Goal: Task Accomplishment & Management: Manage account settings

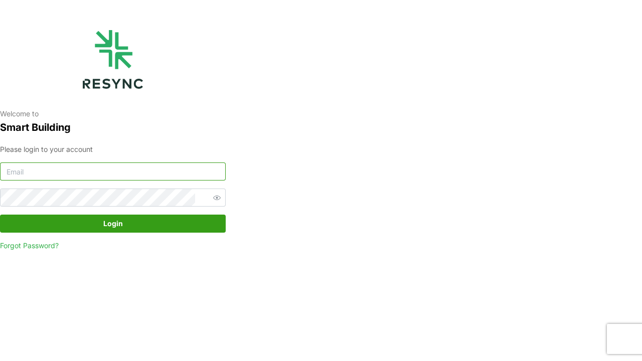
click at [176, 168] on input at bounding box center [113, 172] width 226 height 18
click at [176, 169] on input at bounding box center [113, 172] width 226 height 18
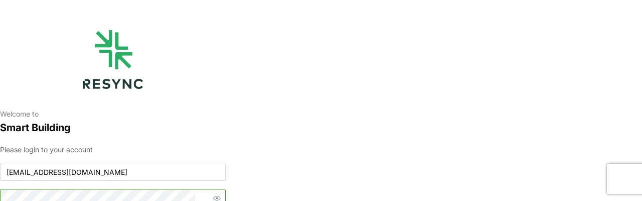
scroll to position [6, 0]
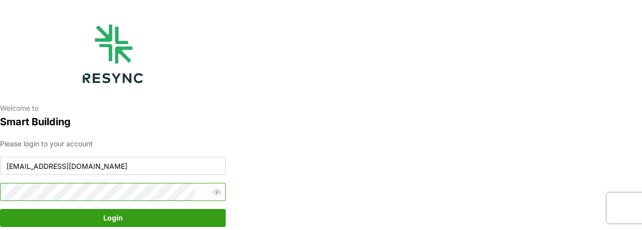
click at [0, 209] on button "Login" at bounding box center [113, 218] width 226 height 18
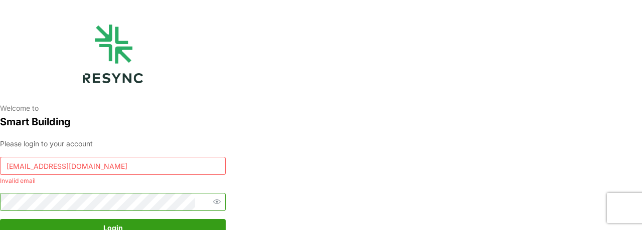
click at [0, 219] on button "Login" at bounding box center [113, 228] width 226 height 18
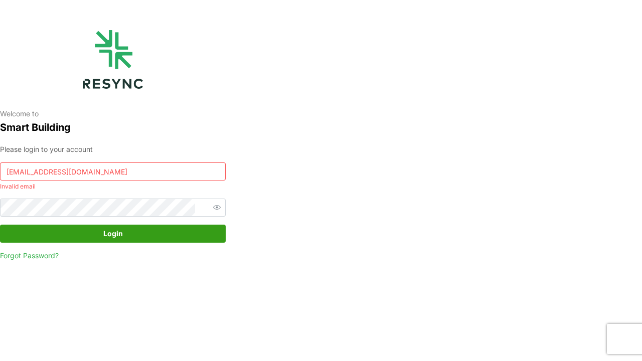
click at [179, 176] on input "[EMAIL_ADDRESS][DOMAIN_NAME]" at bounding box center [113, 172] width 226 height 18
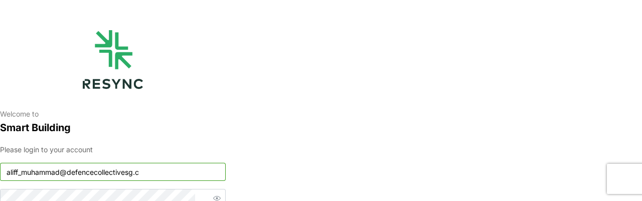
type input "[EMAIL_ADDRESS][DOMAIN_NAME]"
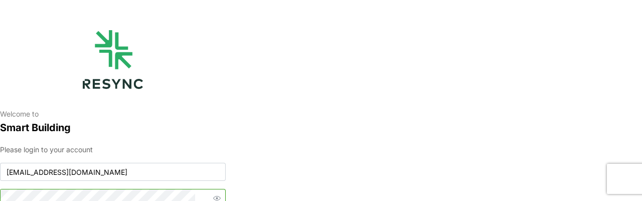
scroll to position [6, 0]
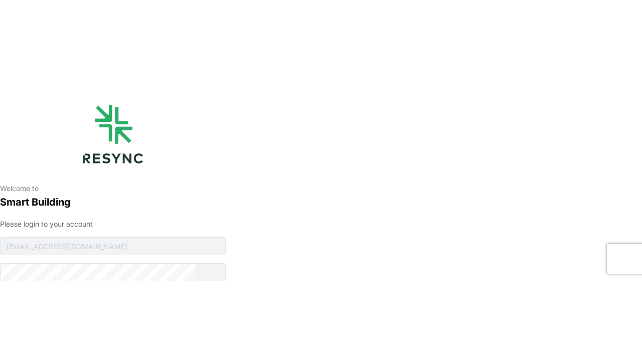
scroll to position [0, 0]
